Goal: Task Accomplishment & Management: Manage account settings

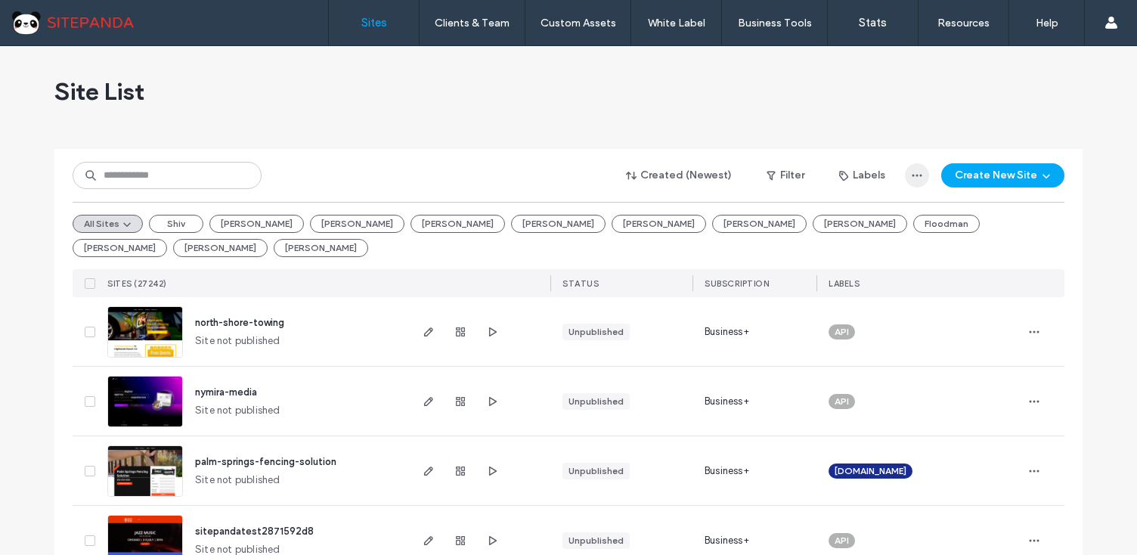
click at [911, 177] on icon "button" at bounding box center [917, 175] width 12 height 12
click at [820, 138] on div at bounding box center [568, 143] width 1028 height 12
click at [786, 182] on button "Filter" at bounding box center [786, 175] width 68 height 24
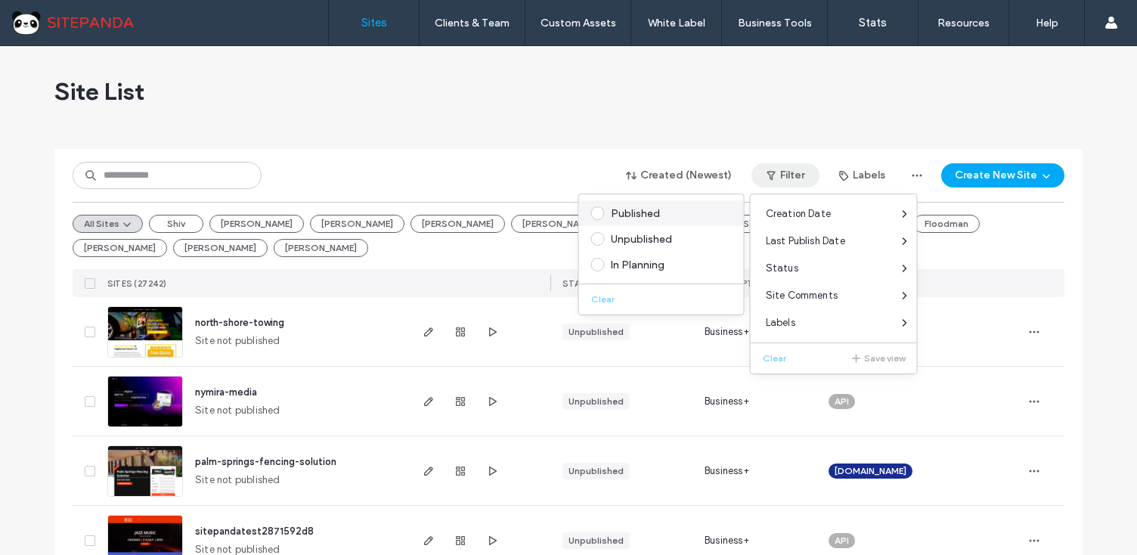
click at [627, 212] on div "Published" at bounding box center [668, 213] width 115 height 13
click at [598, 214] on span at bounding box center [598, 213] width 14 height 14
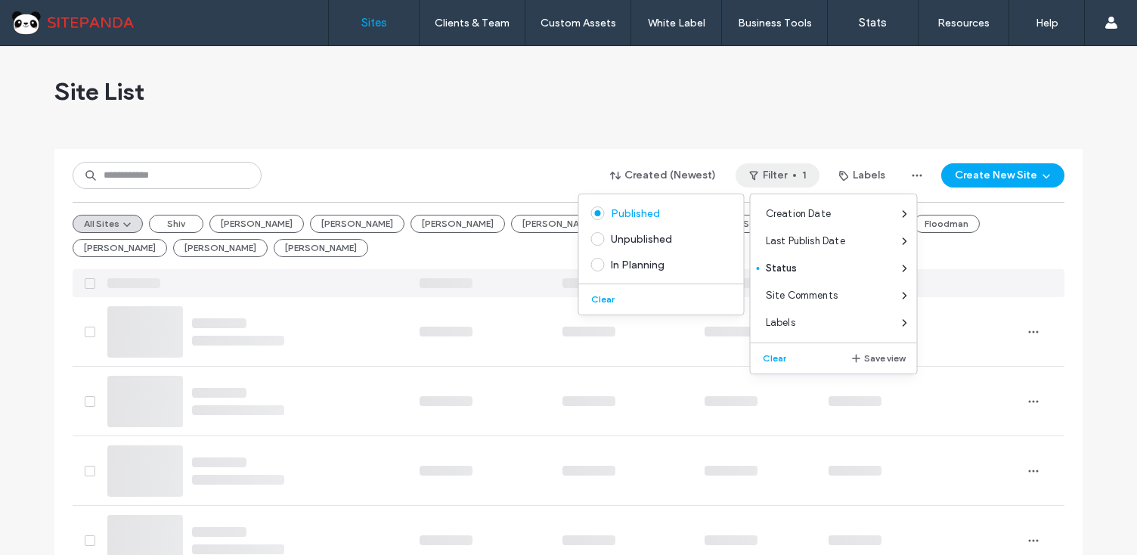
click at [684, 113] on div "Site List" at bounding box center [568, 91] width 1028 height 91
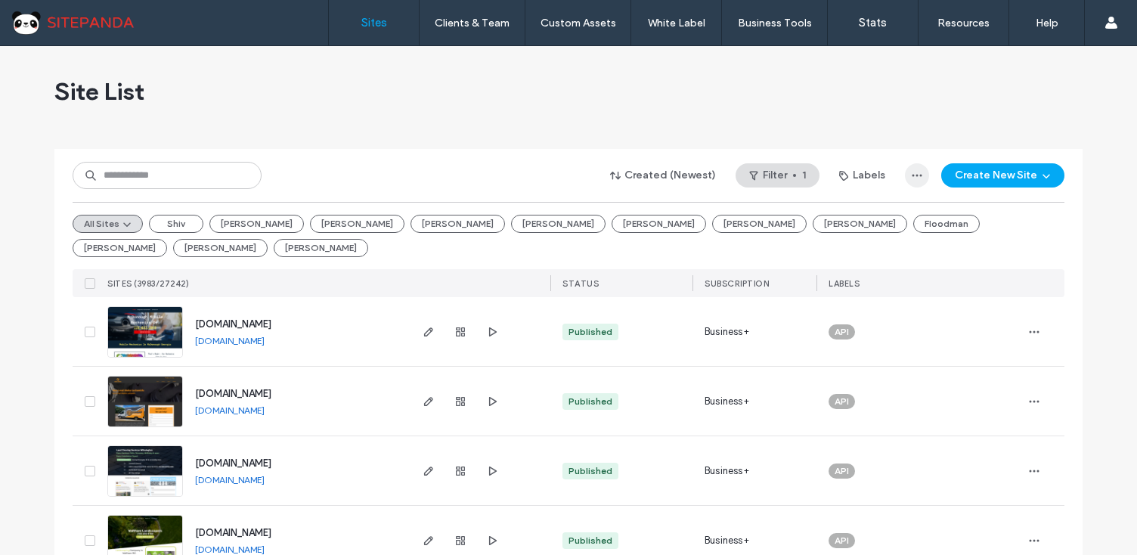
click at [919, 179] on icon "button" at bounding box center [917, 175] width 12 height 12
click at [869, 216] on span "Export to CSV" at bounding box center [855, 214] width 66 height 15
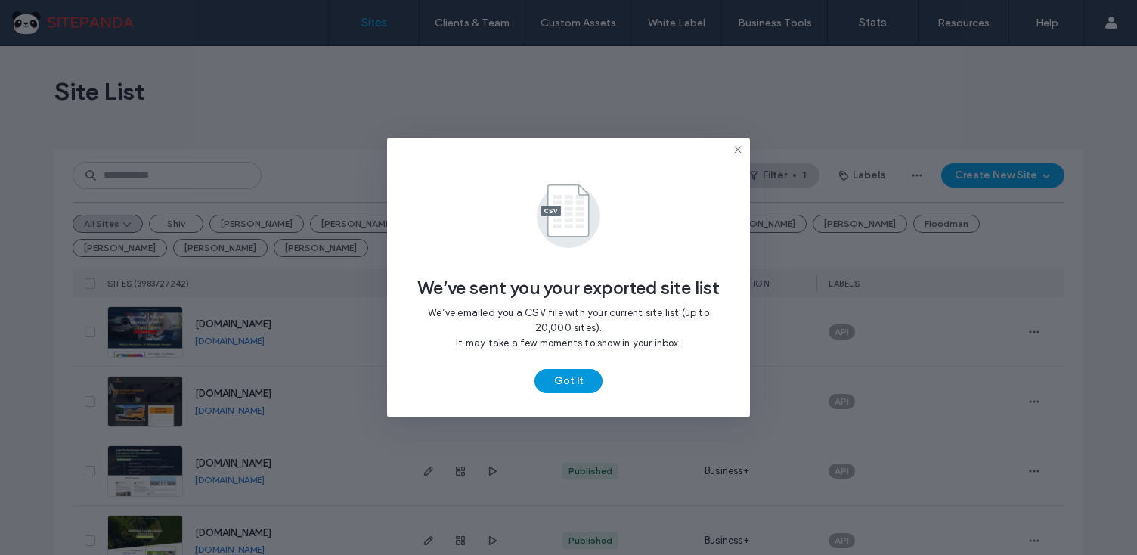
click at [585, 377] on button "Got It" at bounding box center [569, 381] width 68 height 24
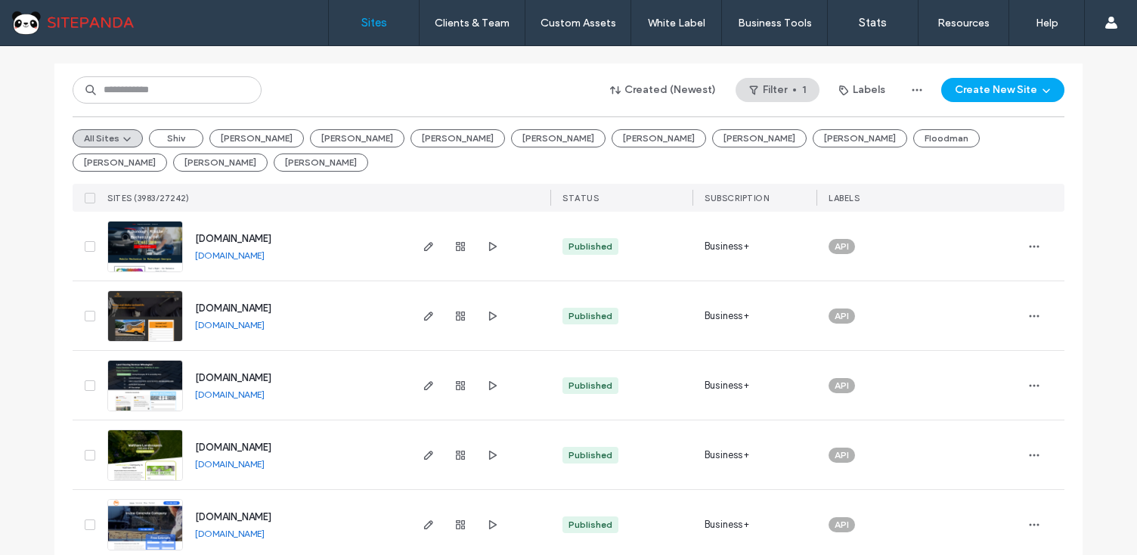
scroll to position [88, 0]
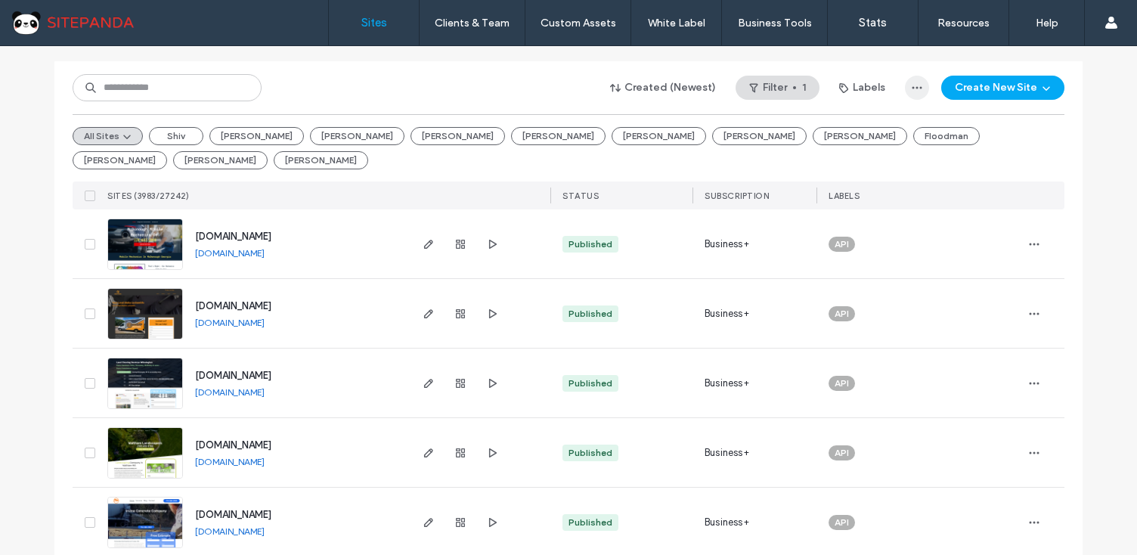
click at [920, 88] on icon "button" at bounding box center [917, 88] width 12 height 12
click at [868, 126] on span "Export to CSV" at bounding box center [855, 126] width 66 height 15
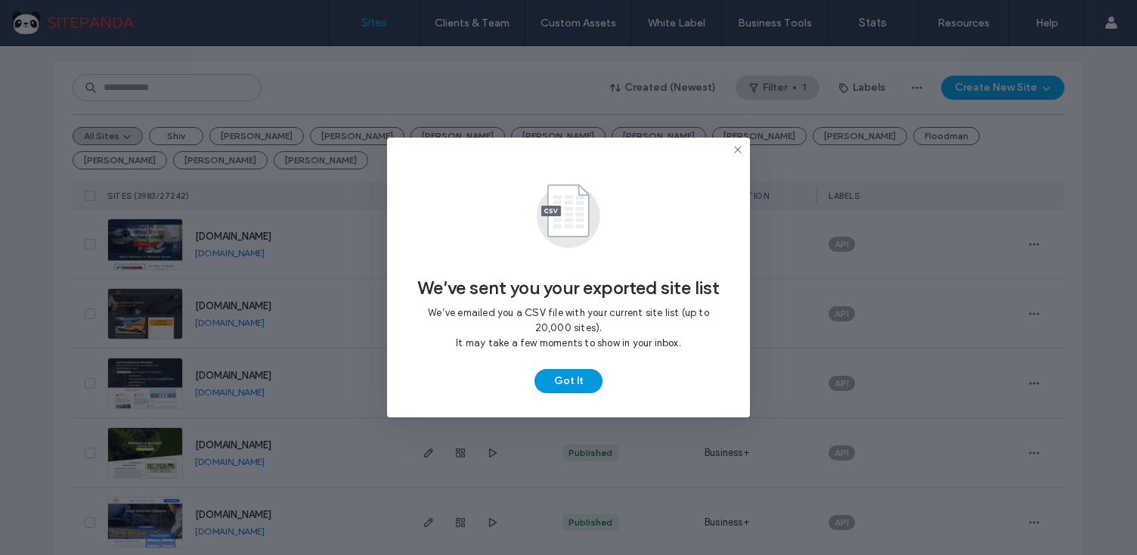
click at [569, 388] on button "Got It" at bounding box center [569, 381] width 68 height 24
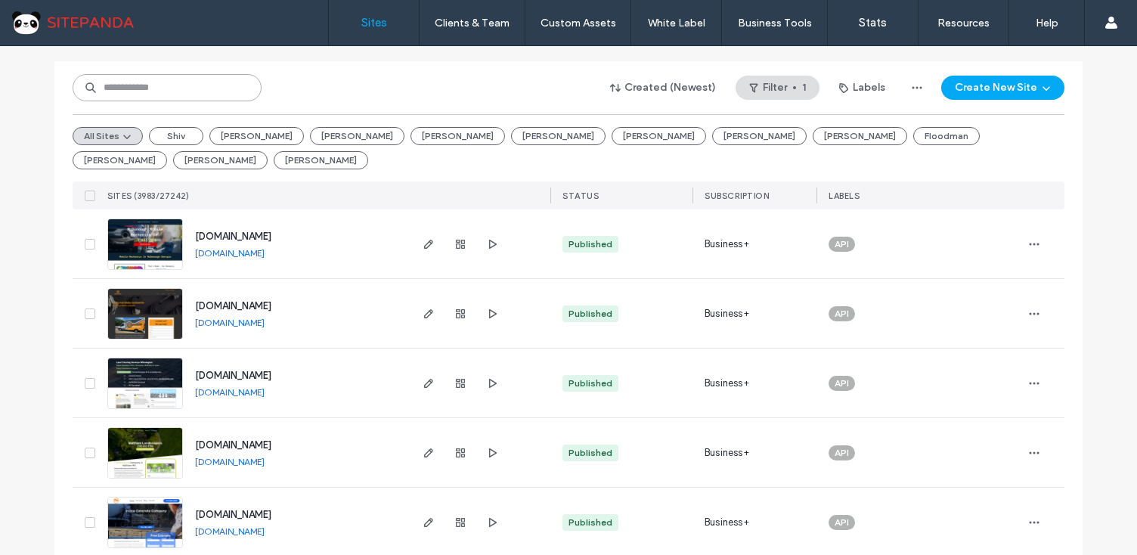
click at [165, 87] on input at bounding box center [167, 87] width 189 height 27
type input "*******"
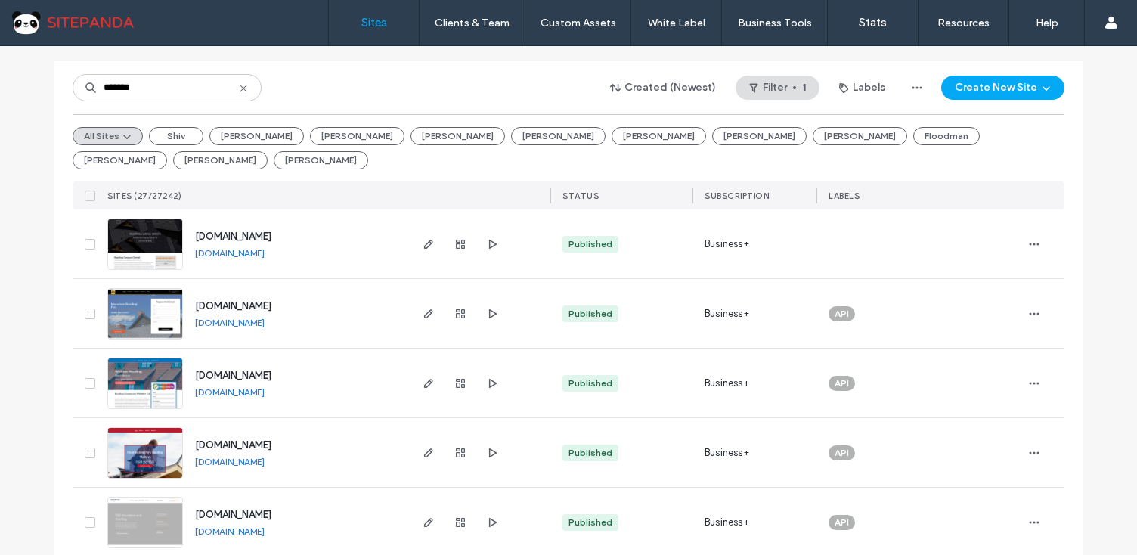
click at [265, 247] on link "[DOMAIN_NAME]" at bounding box center [230, 252] width 70 height 11
click at [677, 87] on button "Created (Newest)" at bounding box center [663, 88] width 132 height 24
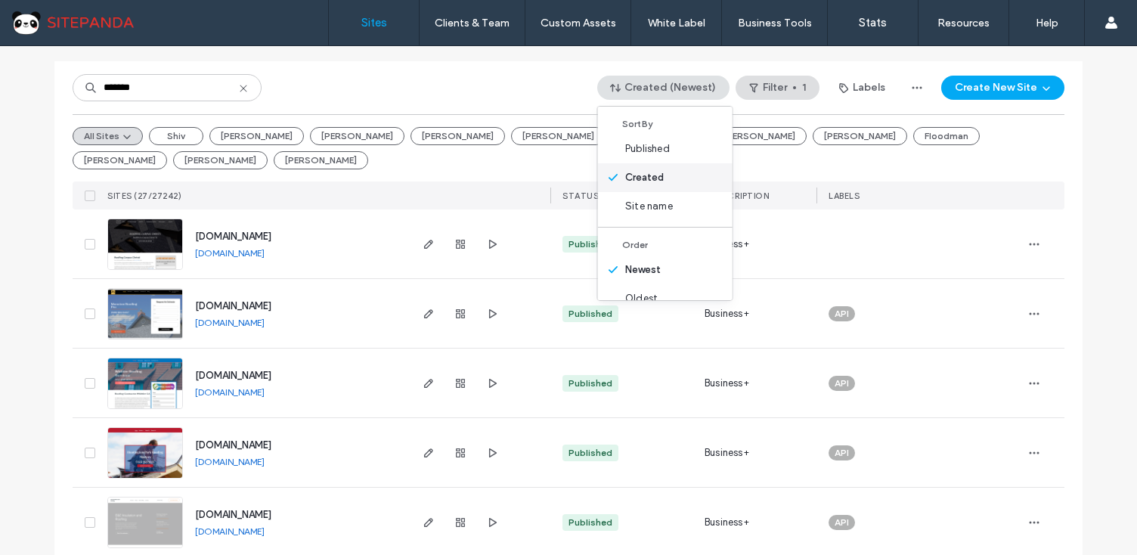
scroll to position [19, 0]
click at [376, 88] on div "******* Created (Newest) Filter 1 Labels Create New Site" at bounding box center [569, 87] width 992 height 29
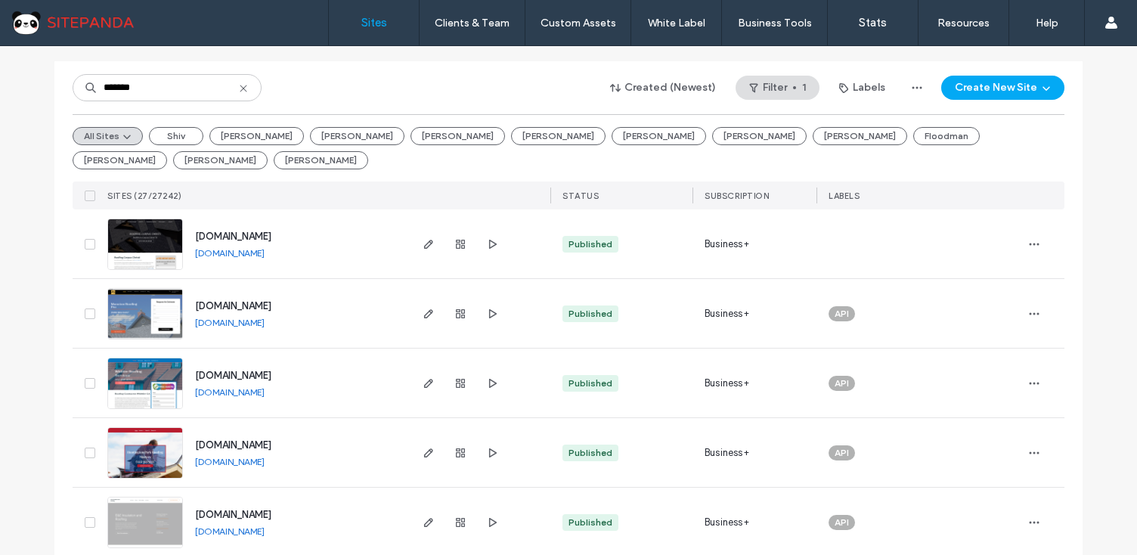
click at [265, 386] on link "[DOMAIN_NAME]" at bounding box center [230, 391] width 70 height 11
